Goal: Task Accomplishment & Management: Use online tool/utility

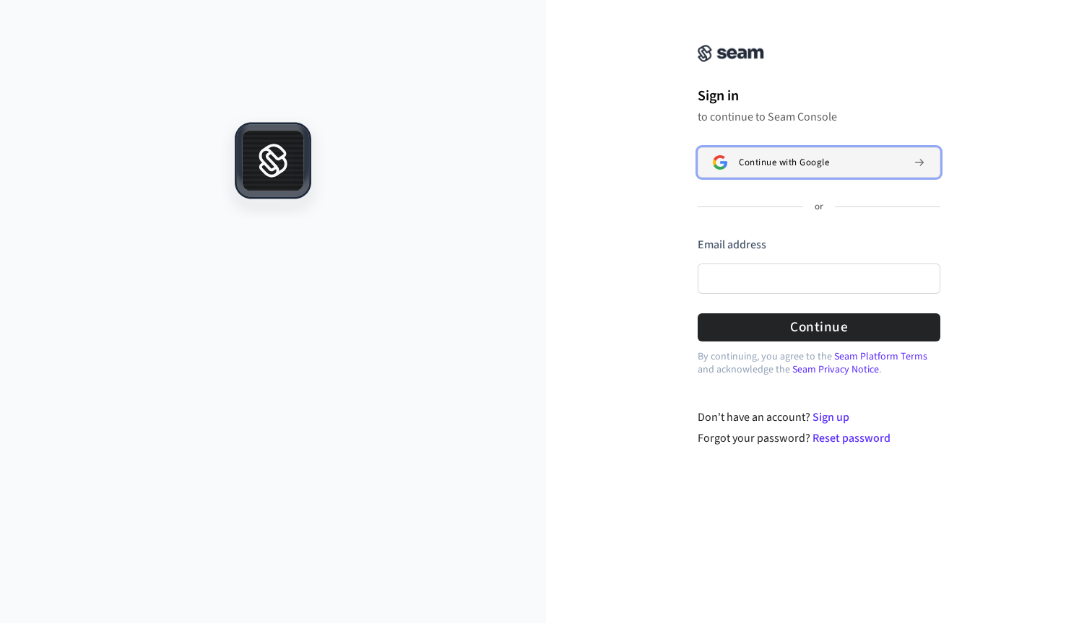
click at [796, 172] on button "Continue with Google" at bounding box center [819, 162] width 243 height 30
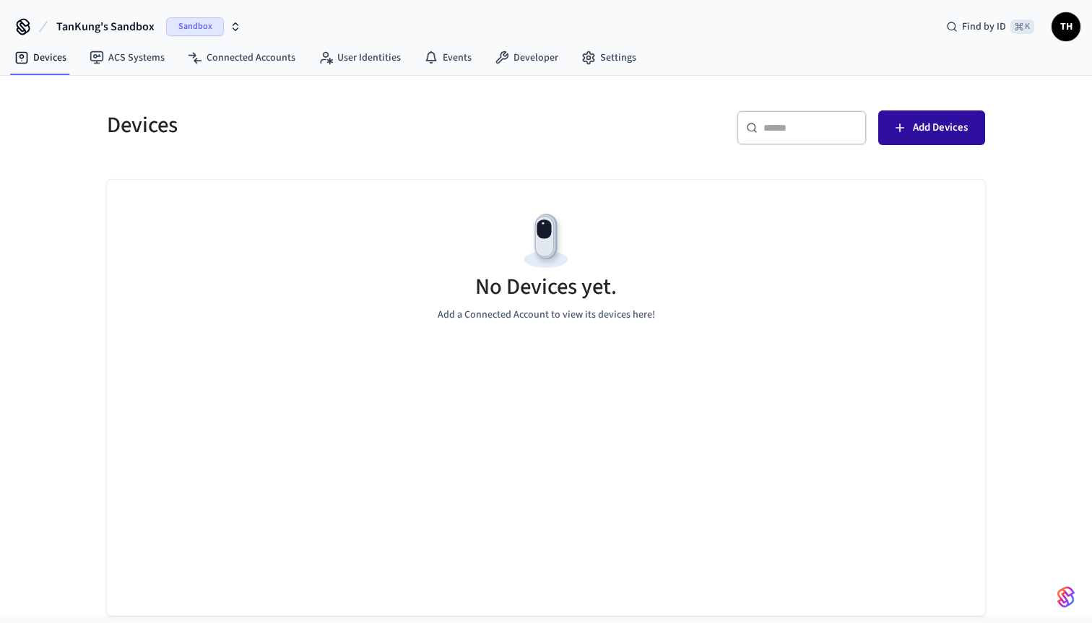
click at [939, 118] on span "Add Devices" at bounding box center [940, 127] width 55 height 19
